Goal: Answer question/provide support

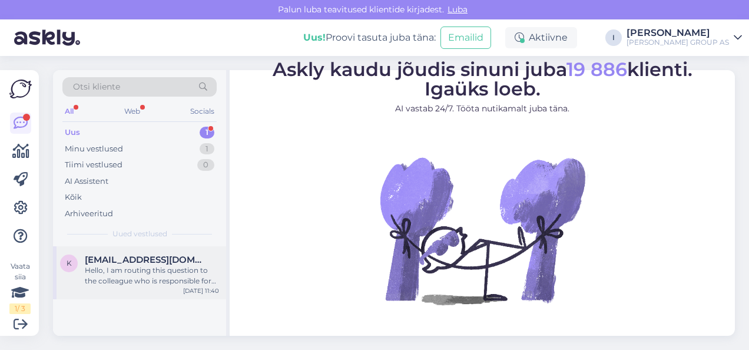
click at [133, 255] on span "[EMAIL_ADDRESS][DOMAIN_NAME]" at bounding box center [146, 260] width 123 height 11
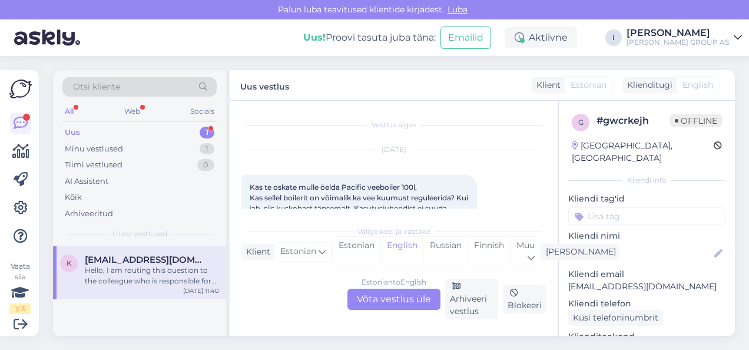
scroll to position [173, 0]
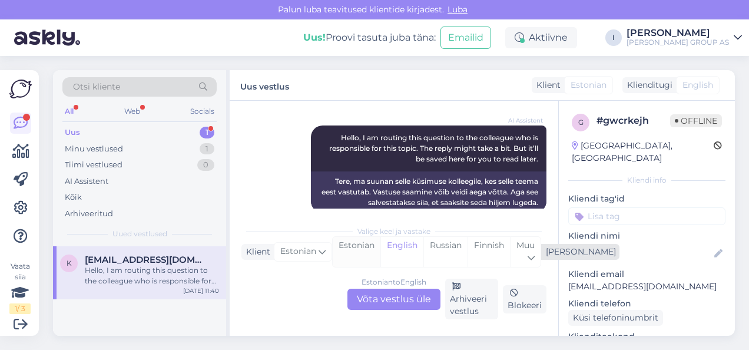
click at [357, 254] on div "Estonian" at bounding box center [357, 252] width 48 height 30
click at [369, 302] on div "Estonian to Estonian Võta vestlus üle" at bounding box center [394, 299] width 93 height 21
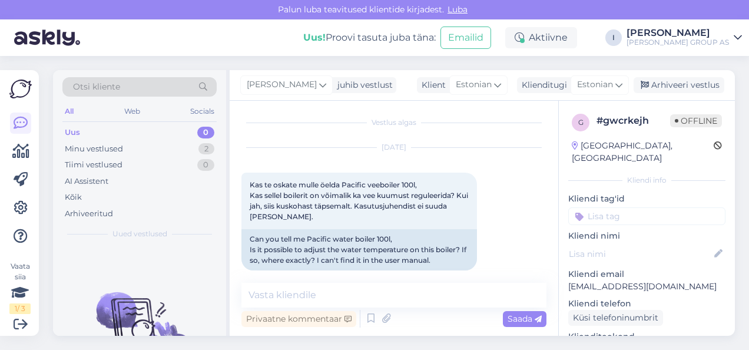
scroll to position [0, 0]
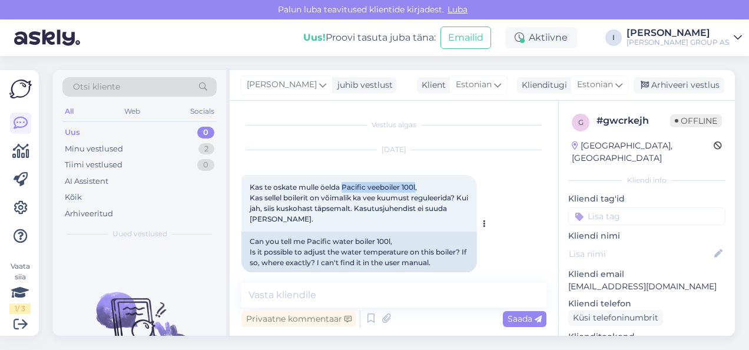
drag, startPoint x: 415, startPoint y: 187, endPoint x: 345, endPoint y: 183, distance: 70.8
click at [345, 183] on span "Kas te oskate mulle öelda Pacific veeboiler 100l, Kas sellel boilerit on võimal…" at bounding box center [360, 203] width 220 height 41
copy span "Pacific veeboiler 100l"
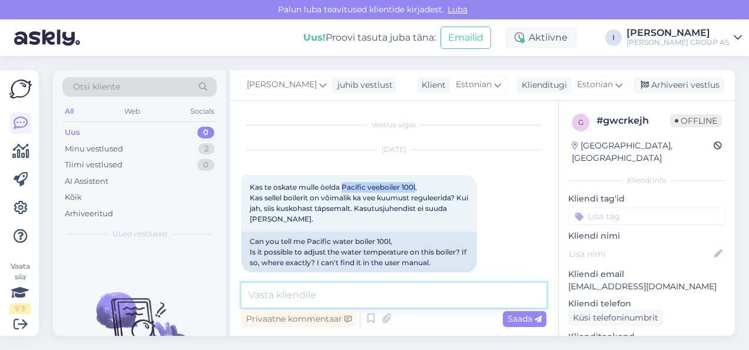
click at [377, 293] on textarea at bounding box center [394, 295] width 305 height 25
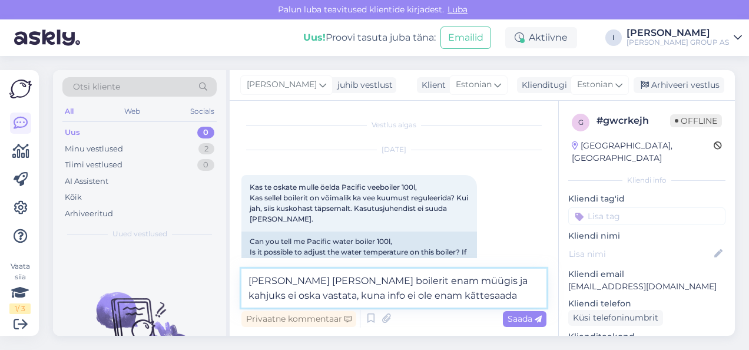
type textarea "meil ei ole seda boilerit enam müügis ja kahjuks ei oska vastata, kuna info ei …"
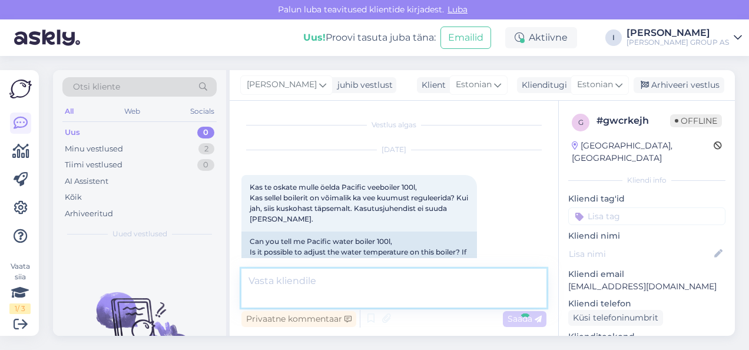
scroll to position [187, 0]
